Goal: Task Accomplishment & Management: Manage account settings

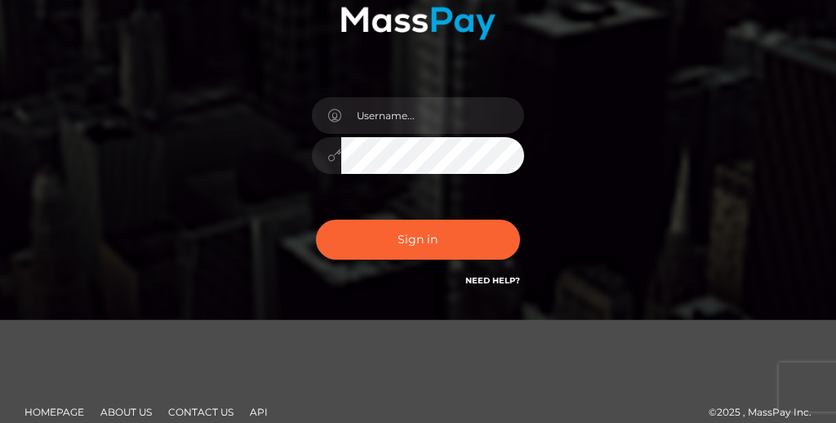
scroll to position [238, 0]
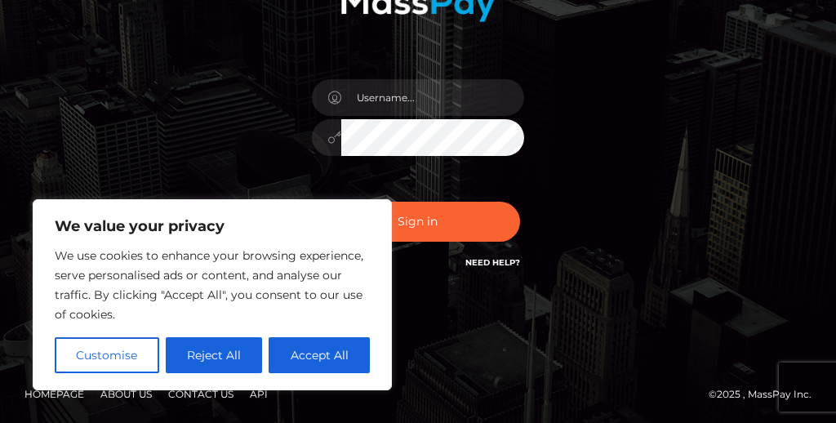
click at [445, 337] on div "Sign in" at bounding box center [418, 92] width 836 height 661
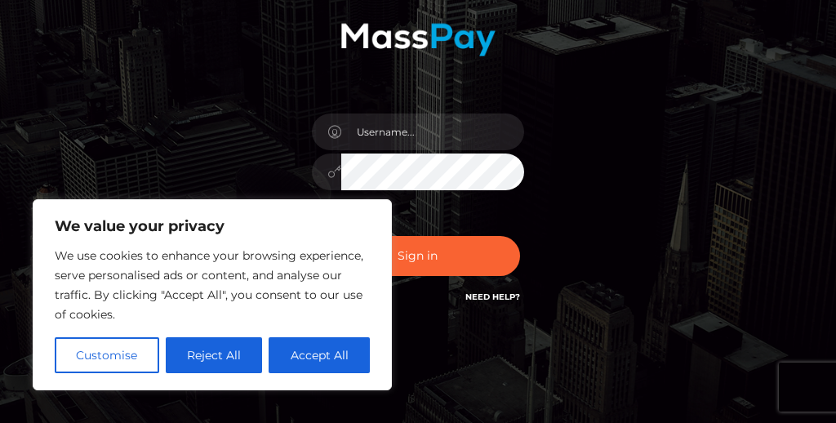
scroll to position [201, 0]
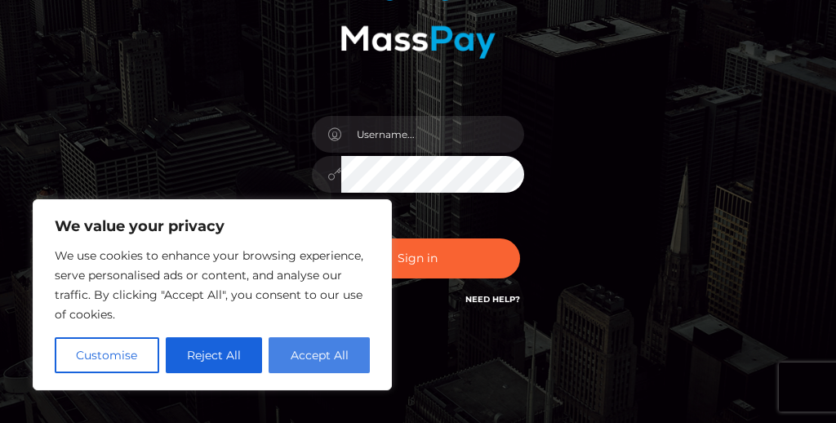
click at [344, 356] on button "Accept All" at bounding box center [319, 355] width 101 height 36
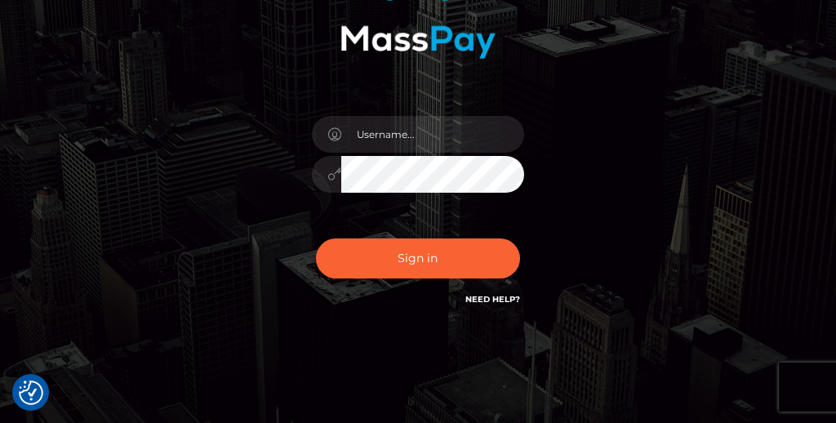
checkbox input "true"
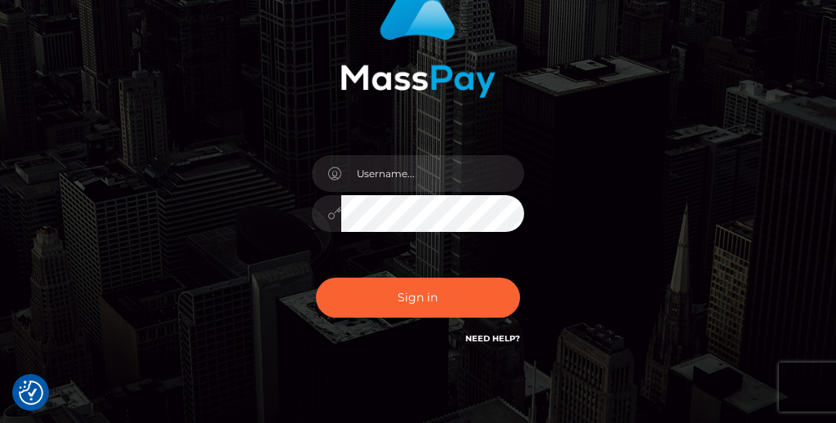
scroll to position [136, 0]
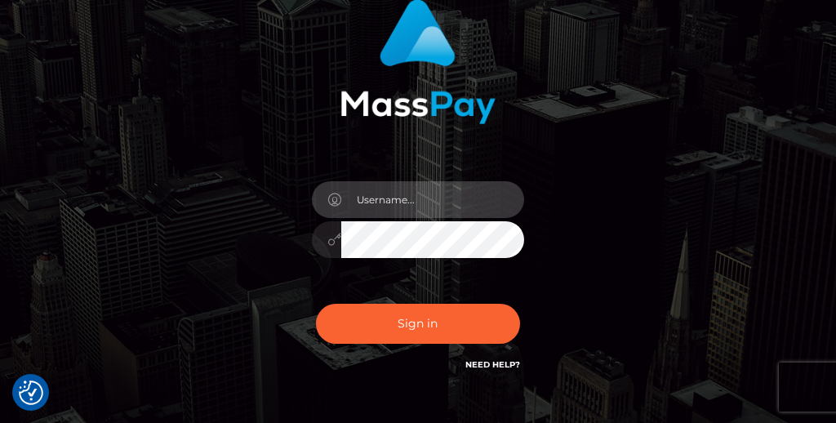
click at [398, 207] on input "text" at bounding box center [432, 199] width 183 height 37
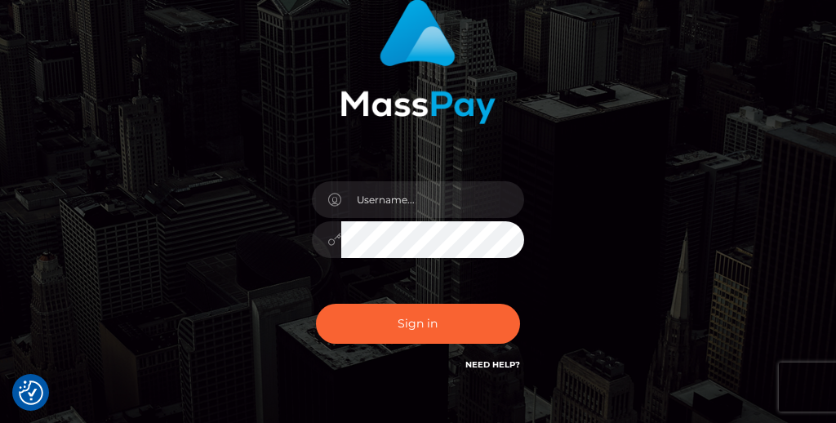
click at [260, 281] on div "Sign in" at bounding box center [418, 186] width 355 height 399
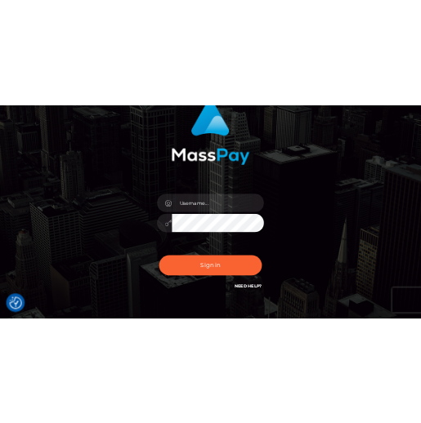
scroll to position [135, 0]
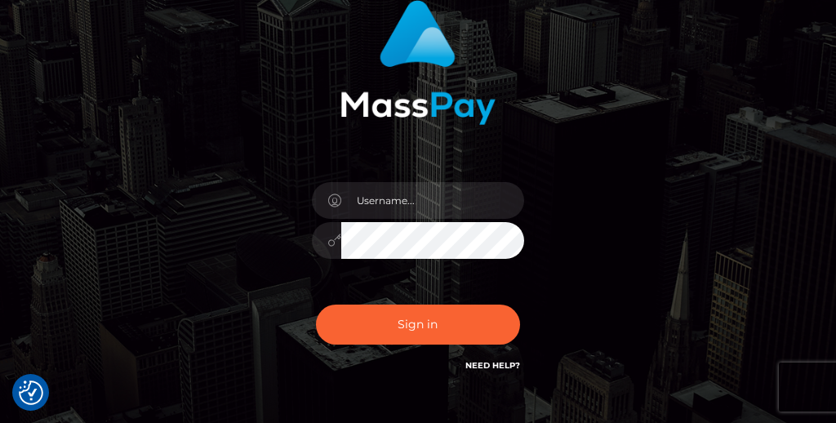
click at [488, 364] on link "Need Help?" at bounding box center [493, 365] width 55 height 11
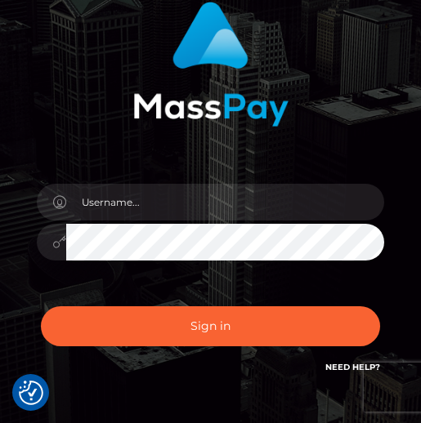
scroll to position [124, 0]
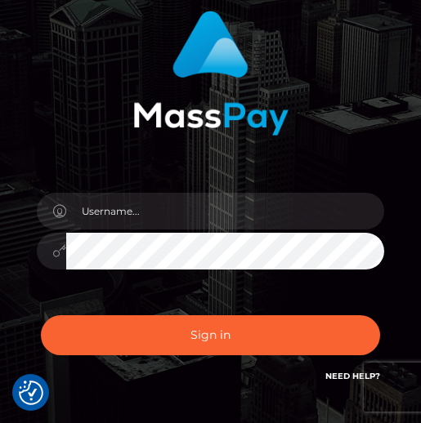
click at [327, 118] on div at bounding box center [211, 66] width 372 height 137
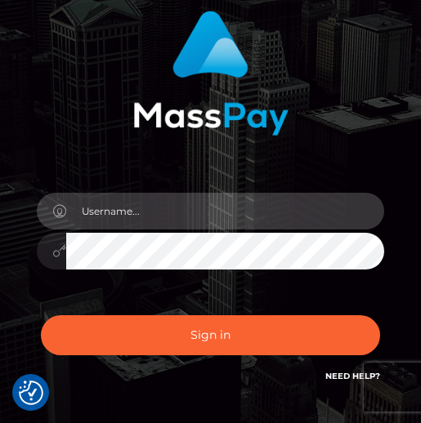
click at [181, 212] on input "text" at bounding box center [225, 211] width 318 height 37
click at [122, 219] on input "text" at bounding box center [225, 211] width 318 height 37
type input "L"
type input "[EMAIL_ADDRESS][DOMAIN_NAME]"
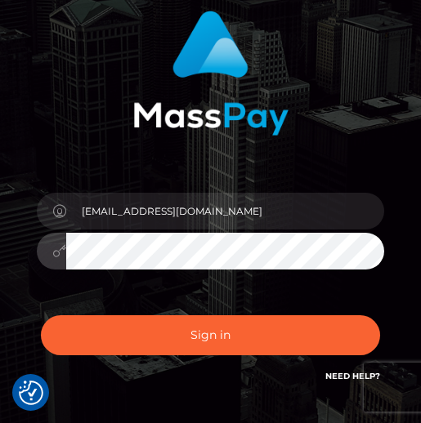
click at [100, 285] on div "[EMAIL_ADDRESS][DOMAIN_NAME]" at bounding box center [211, 243] width 372 height 125
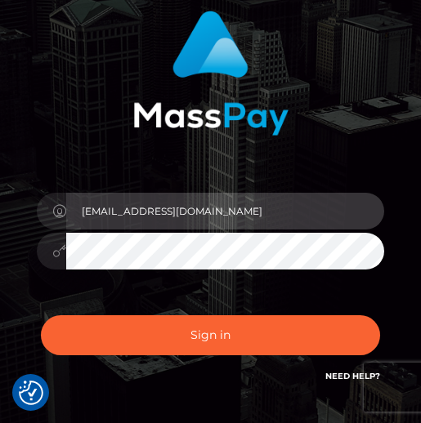
click at [250, 212] on input "[EMAIL_ADDRESS][DOMAIN_NAME]" at bounding box center [225, 211] width 318 height 37
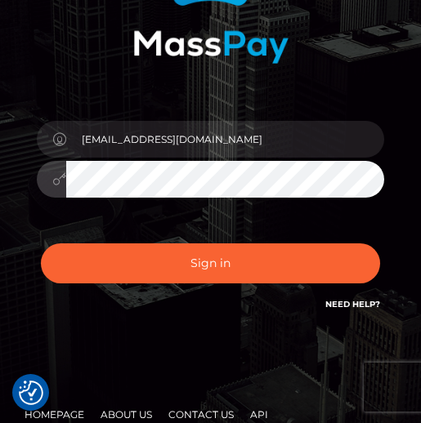
scroll to position [208, 0]
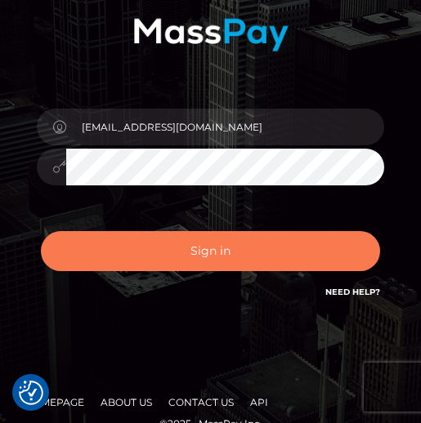
click at [207, 253] on button "Sign in" at bounding box center [210, 251] width 339 height 40
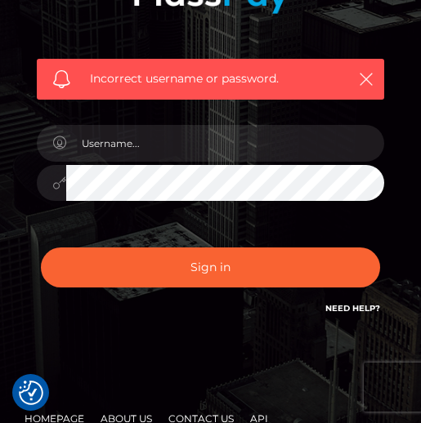
scroll to position [238, 0]
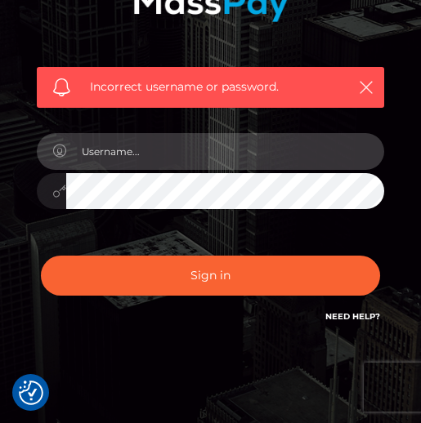
click at [140, 150] on input "text" at bounding box center [225, 151] width 318 height 37
type input "[EMAIL_ADDRESS][DOMAIN_NAME]"
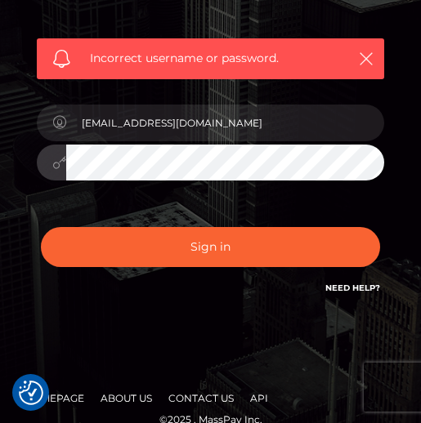
scroll to position [245, 0]
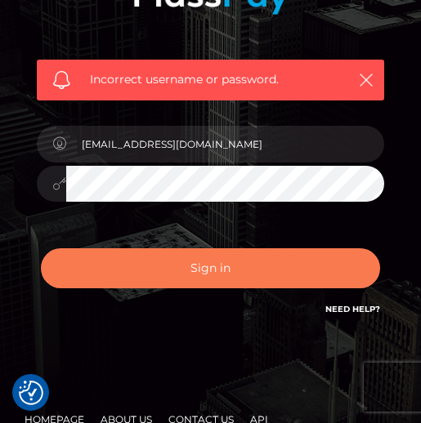
click at [234, 274] on button "Sign in" at bounding box center [210, 268] width 339 height 40
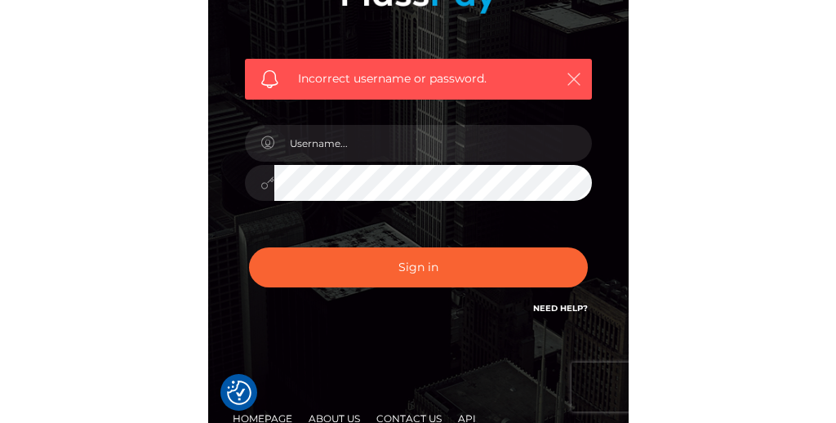
scroll to position [292, 0]
